Goal: Information Seeking & Learning: Get advice/opinions

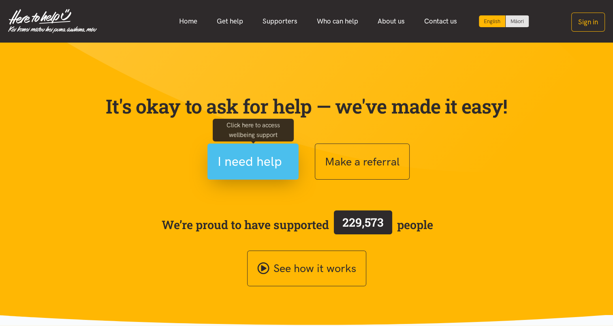
click at [229, 156] on span "I need help" at bounding box center [250, 161] width 64 height 21
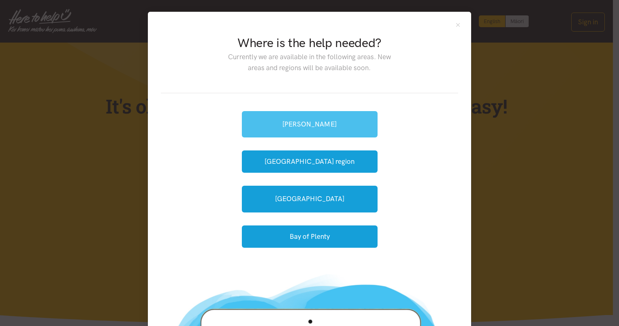
click at [357, 125] on link "[PERSON_NAME]" at bounding box center [310, 124] width 136 height 26
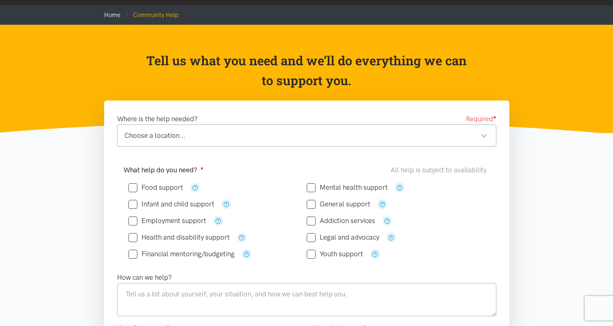
scroll to position [122, 0]
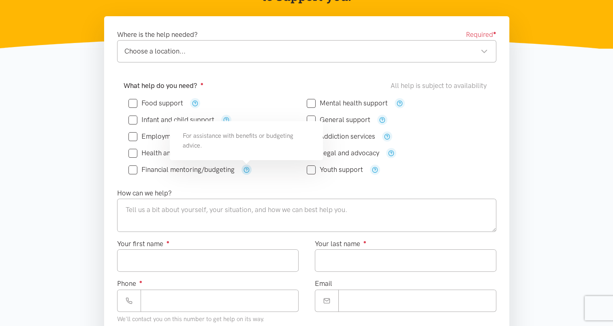
click at [246, 168] on icon "button" at bounding box center [247, 170] width 6 height 6
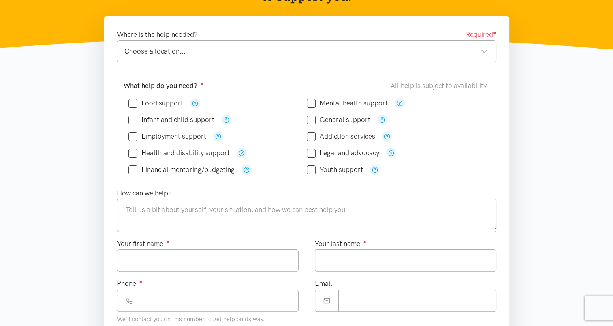
click at [441, 145] on div "Legal and advocacy" at bounding box center [396, 153] width 178 height 17
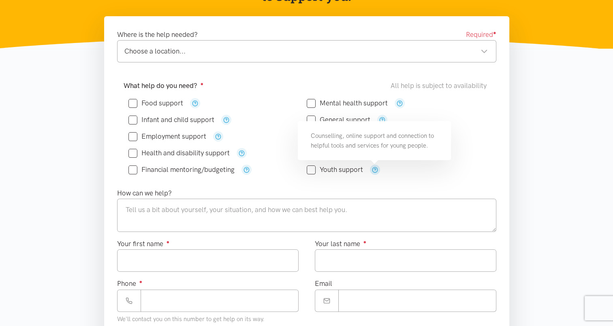
click at [373, 170] on icon "button" at bounding box center [375, 170] width 6 height 6
click at [423, 172] on div "Youth support" at bounding box center [396, 170] width 178 height 10
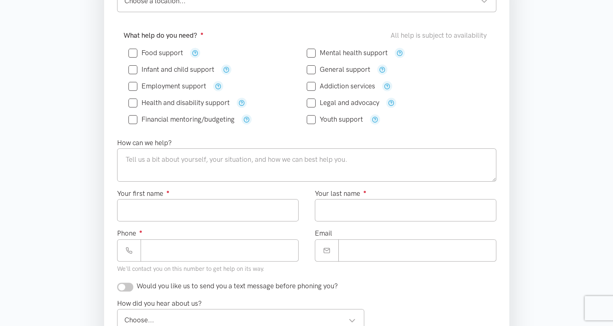
scroll to position [162, 0]
